Goal: Transaction & Acquisition: Purchase product/service

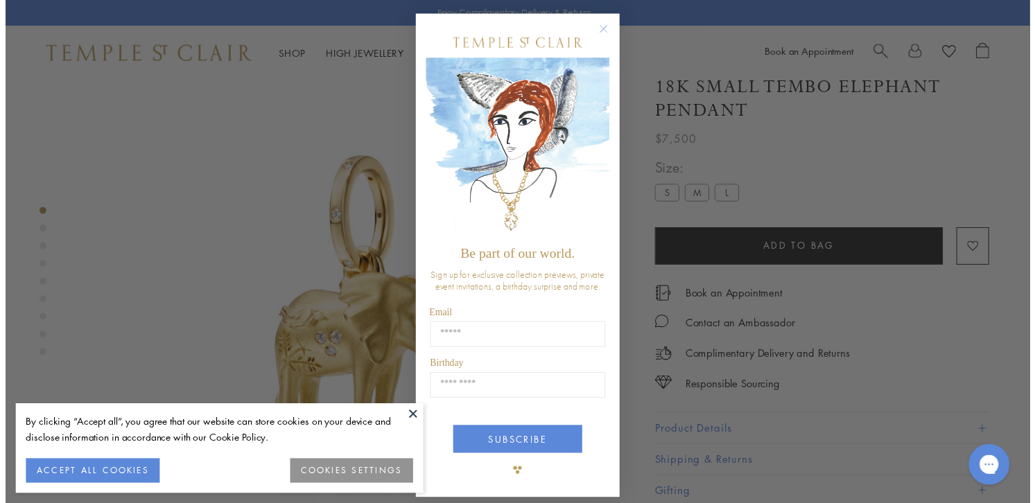
scroll to position [82, 0]
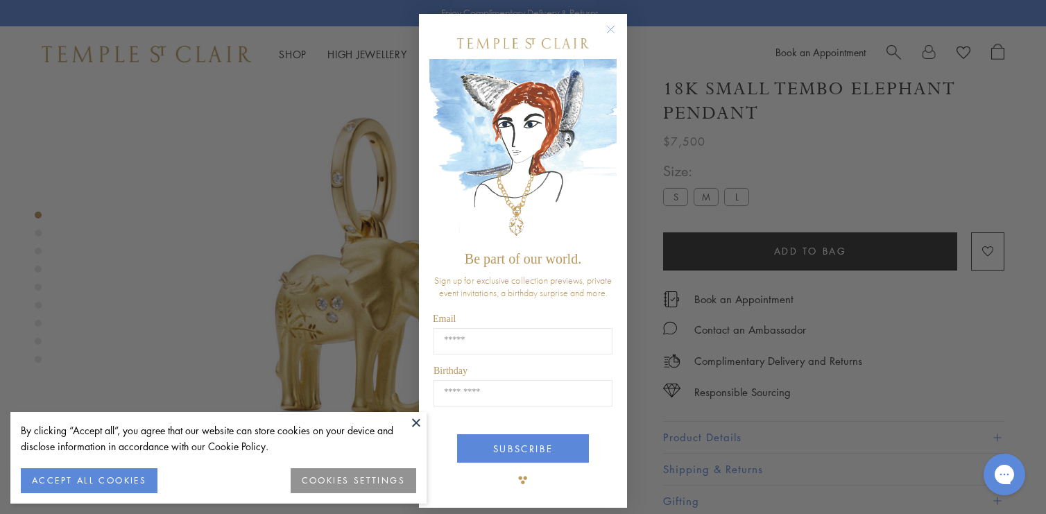
click at [604, 28] on circle "Close dialog" at bounding box center [611, 29] width 17 height 17
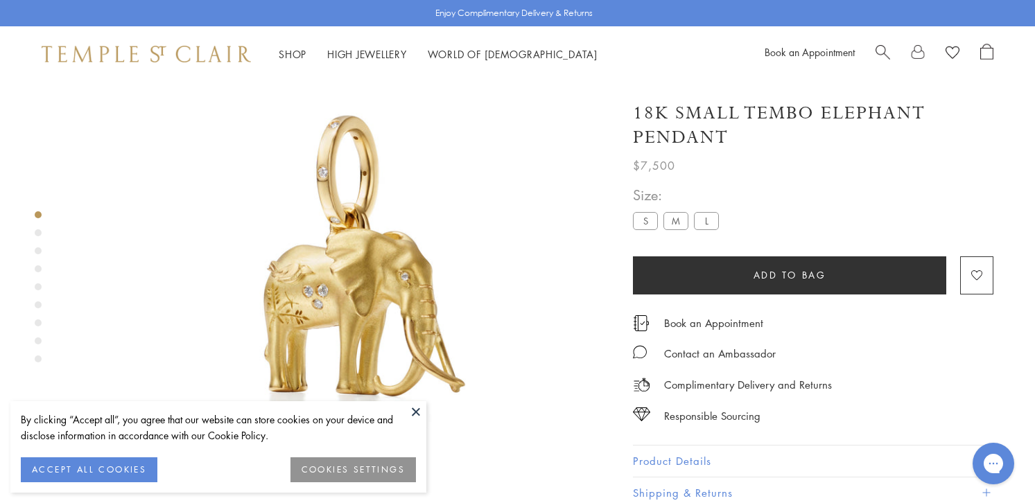
scroll to position [0, 0]
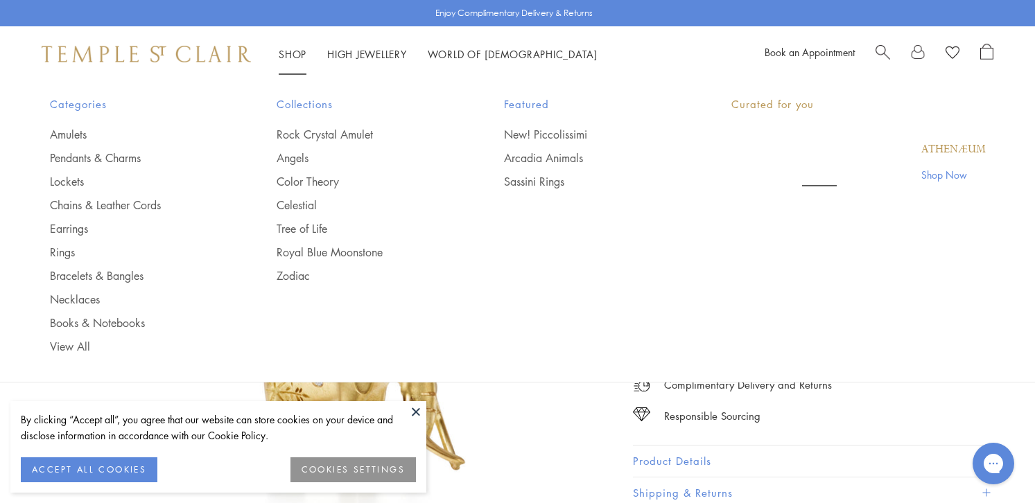
click at [301, 50] on link "Shop Shop" at bounding box center [293, 54] width 28 height 14
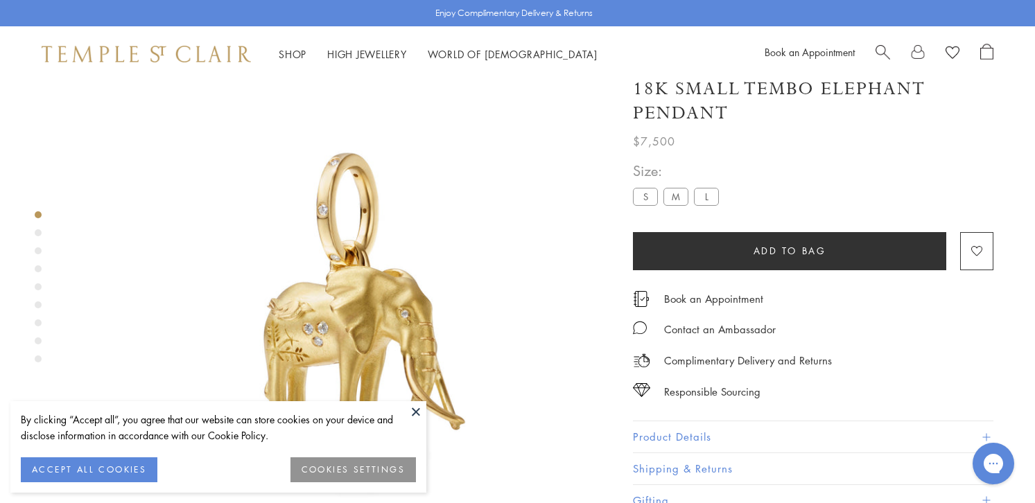
scroll to position [45, 0]
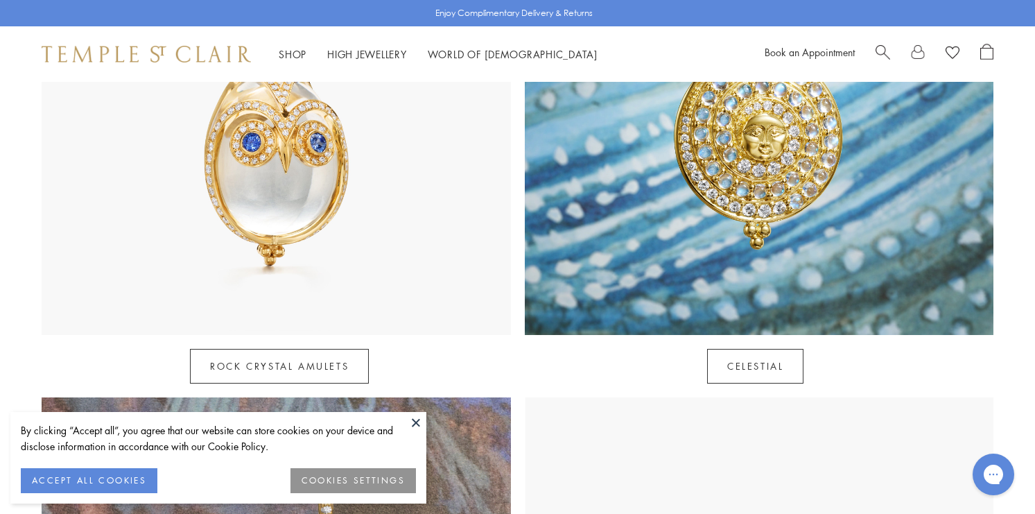
scroll to position [917, 0]
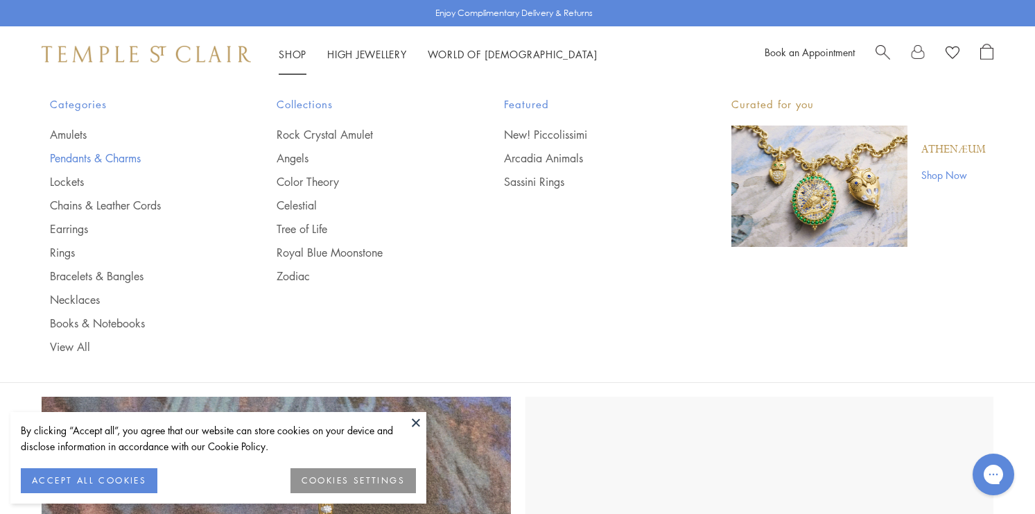
click at [114, 158] on link "Pendants & Charms" at bounding box center [136, 157] width 172 height 15
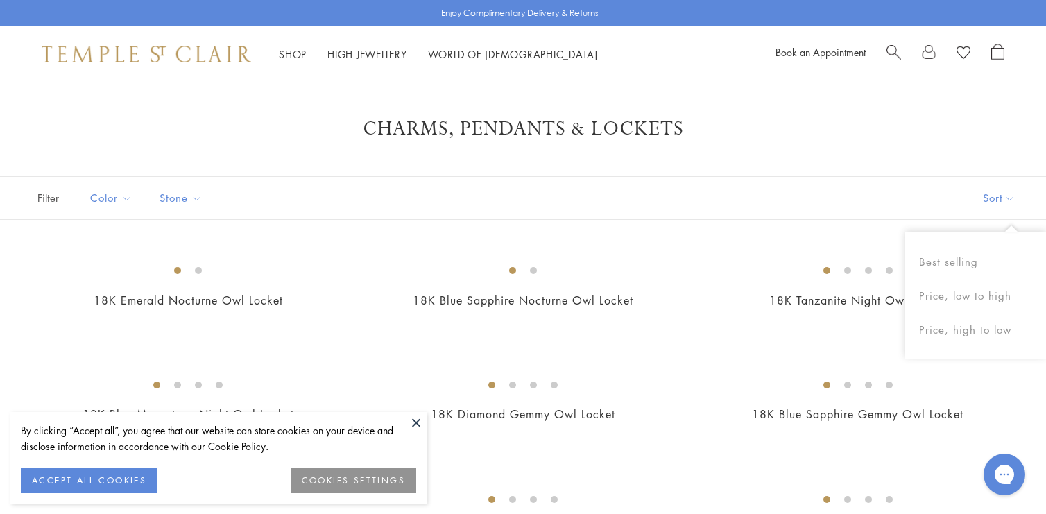
click at [994, 198] on button "Sort" at bounding box center [998, 198] width 94 height 42
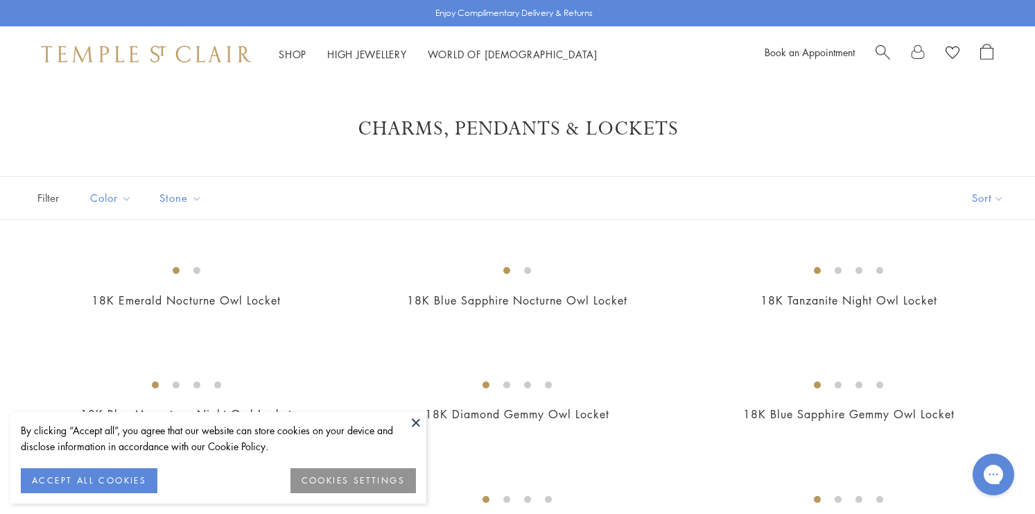
click at [994, 198] on button "Sort" at bounding box center [988, 198] width 94 height 42
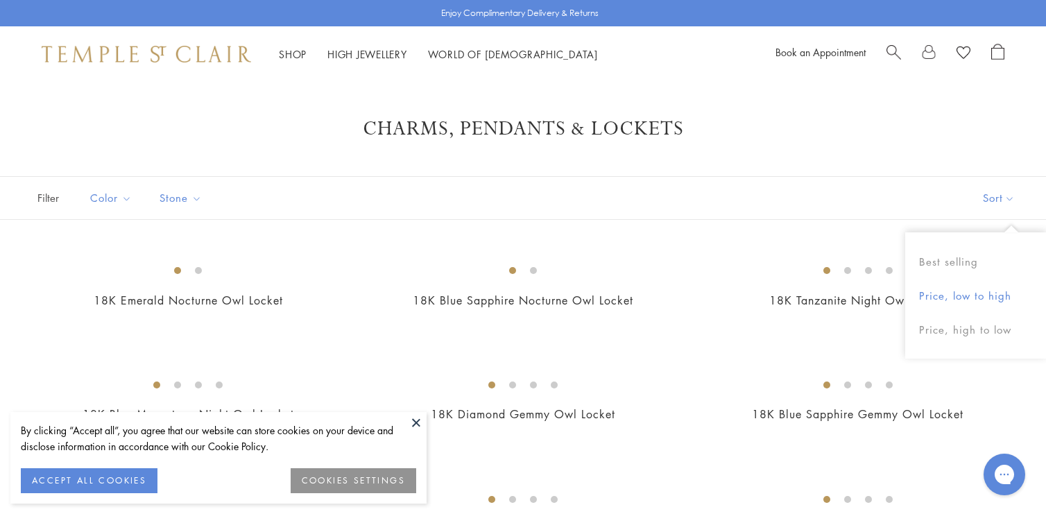
click at [962, 298] on button "Price, low to high" at bounding box center [975, 296] width 141 height 34
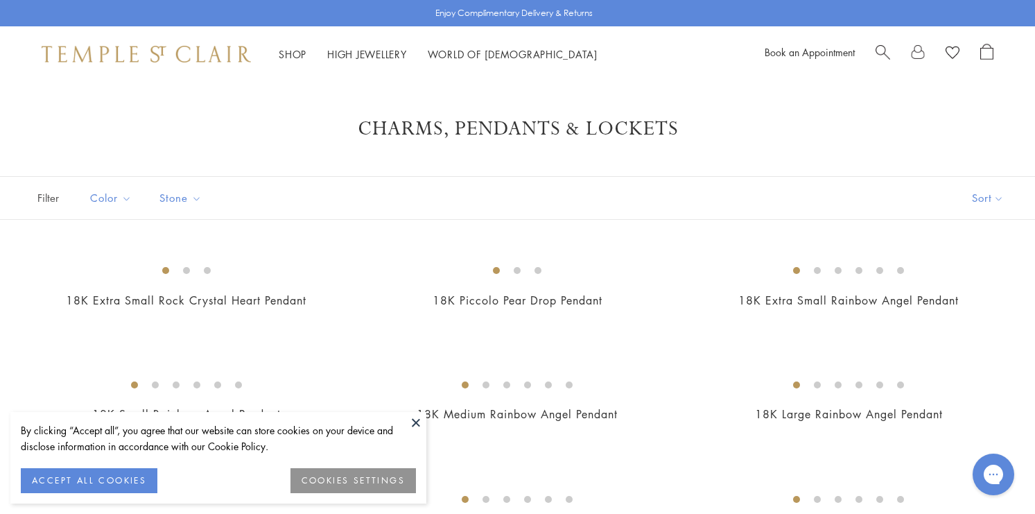
scroll to position [107, 0]
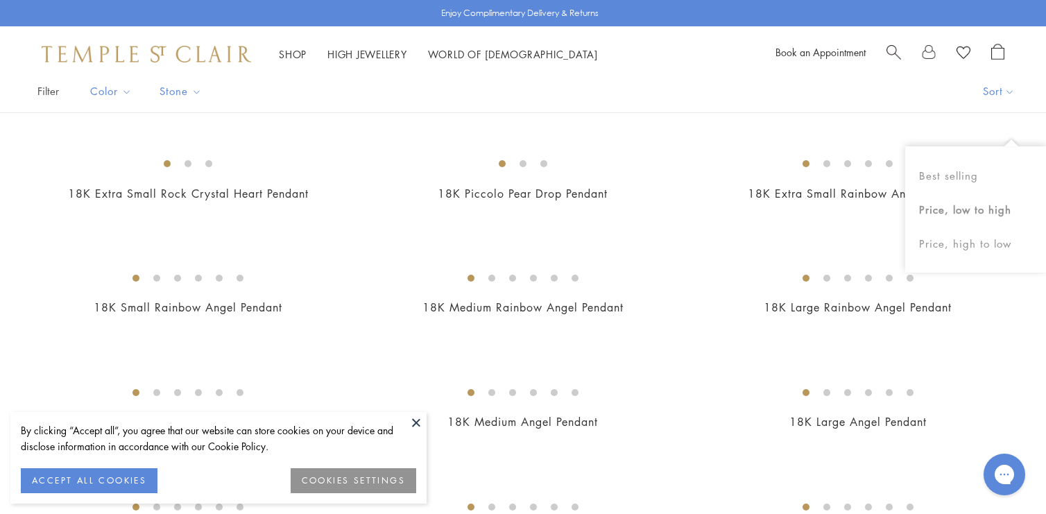
click at [418, 424] on button at bounding box center [416, 422] width 21 height 21
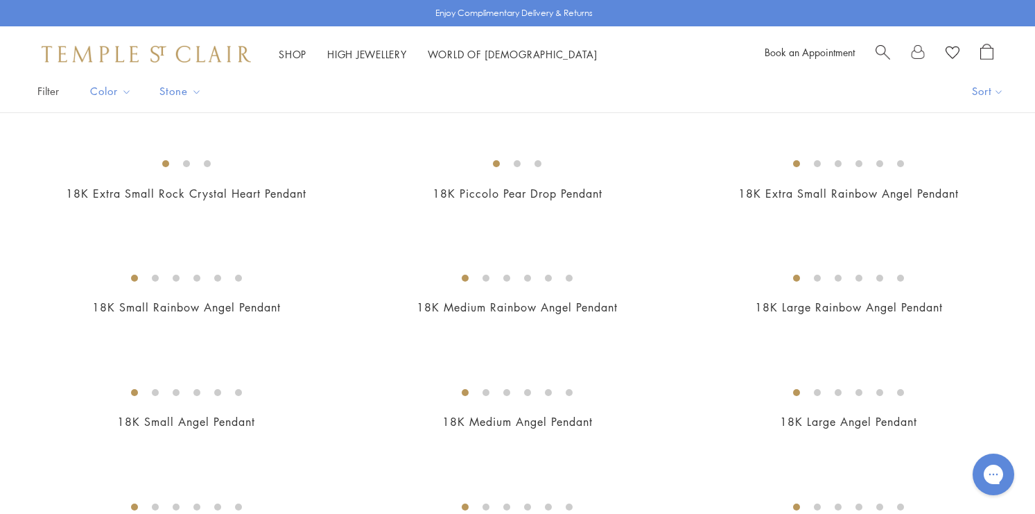
click at [912, 95] on div "Filter Sort Color Blue Gold Green Multicolored Orange Pink Purple Red Yellow" at bounding box center [517, 91] width 1035 height 44
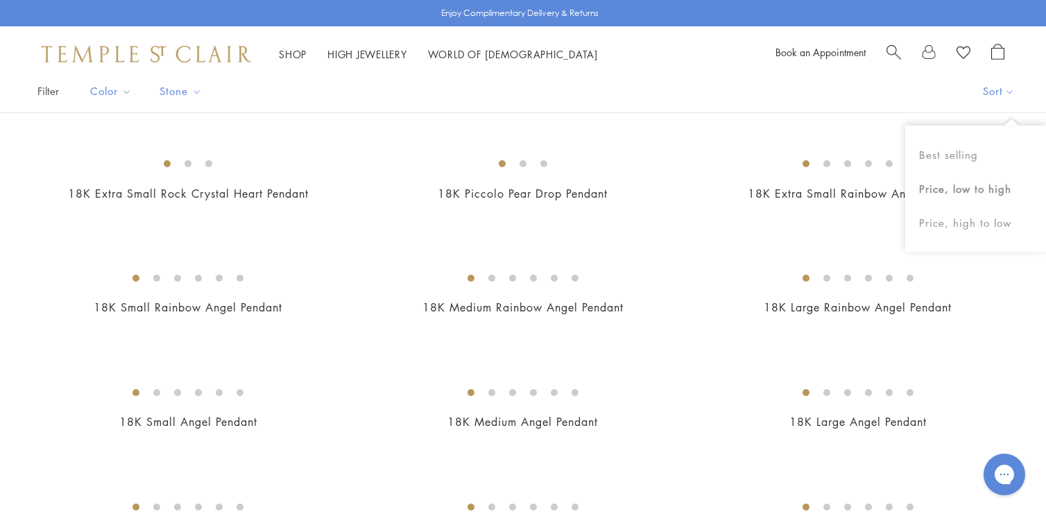
click at [842, 101] on div "Filter Sort Color Blue Gold Green Multicolored Orange Pink Purple Red Yellow" at bounding box center [523, 91] width 1046 height 44
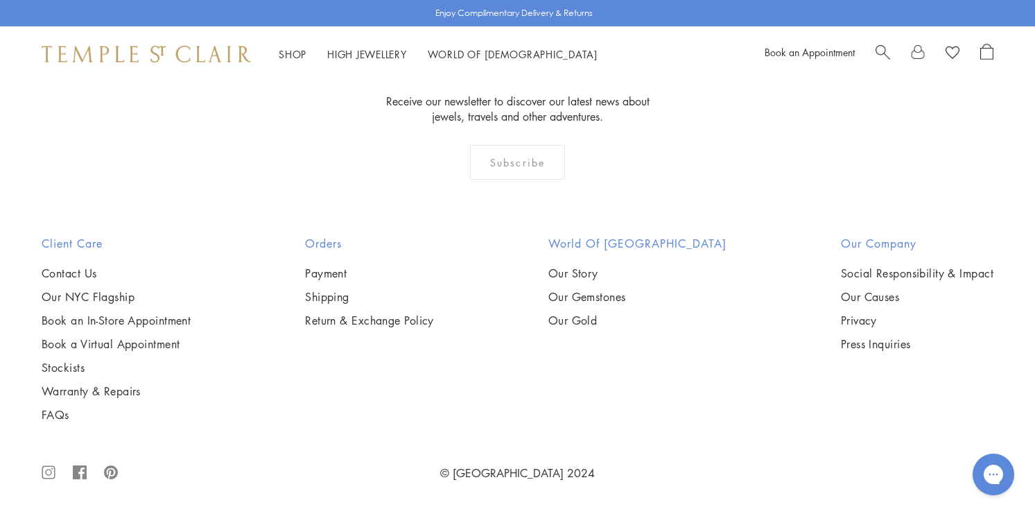
scroll to position [8458, 0]
click at [0, 0] on img at bounding box center [0, 0] width 0 height 0
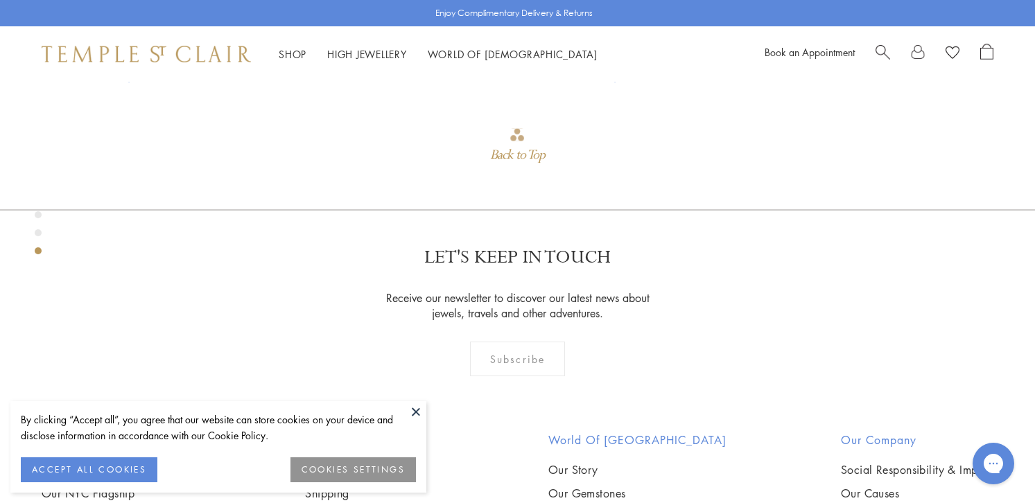
scroll to position [1340, 0]
